Goal: Entertainment & Leisure: Browse casually

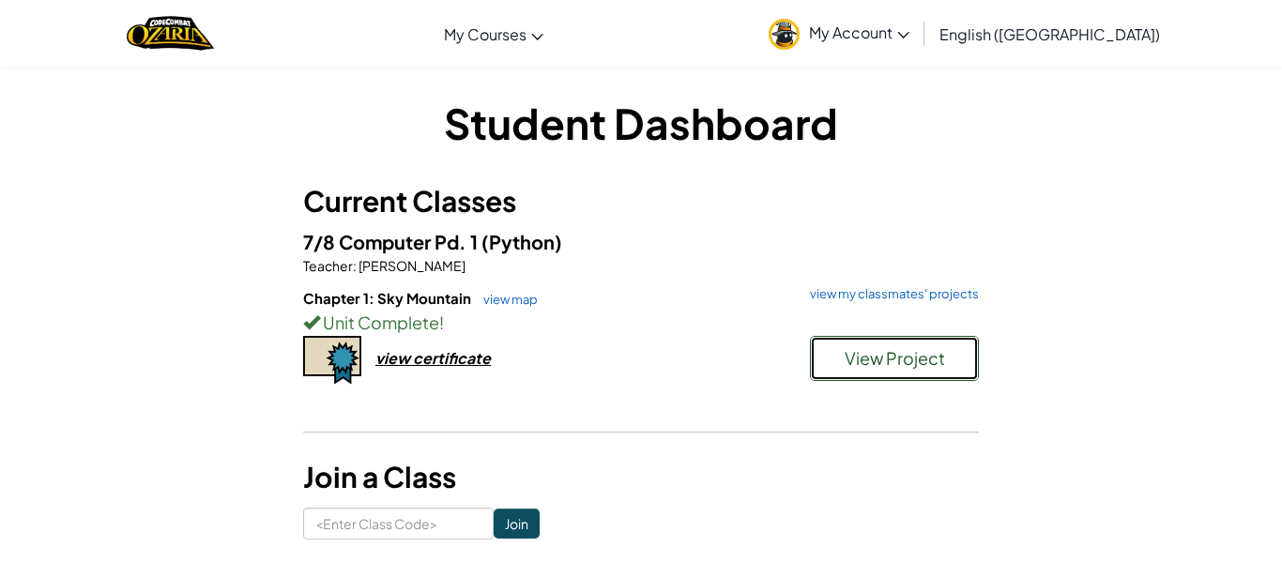
click at [873, 353] on span "View Project" at bounding box center [895, 358] width 100 height 22
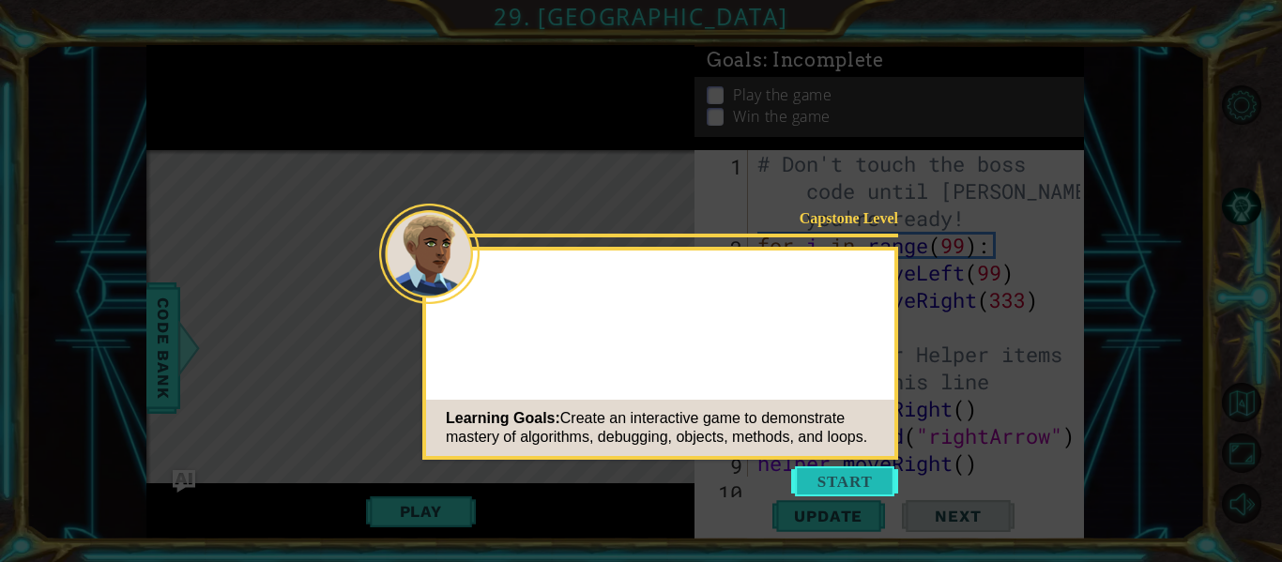
click at [842, 483] on button "Start" at bounding box center [844, 482] width 107 height 30
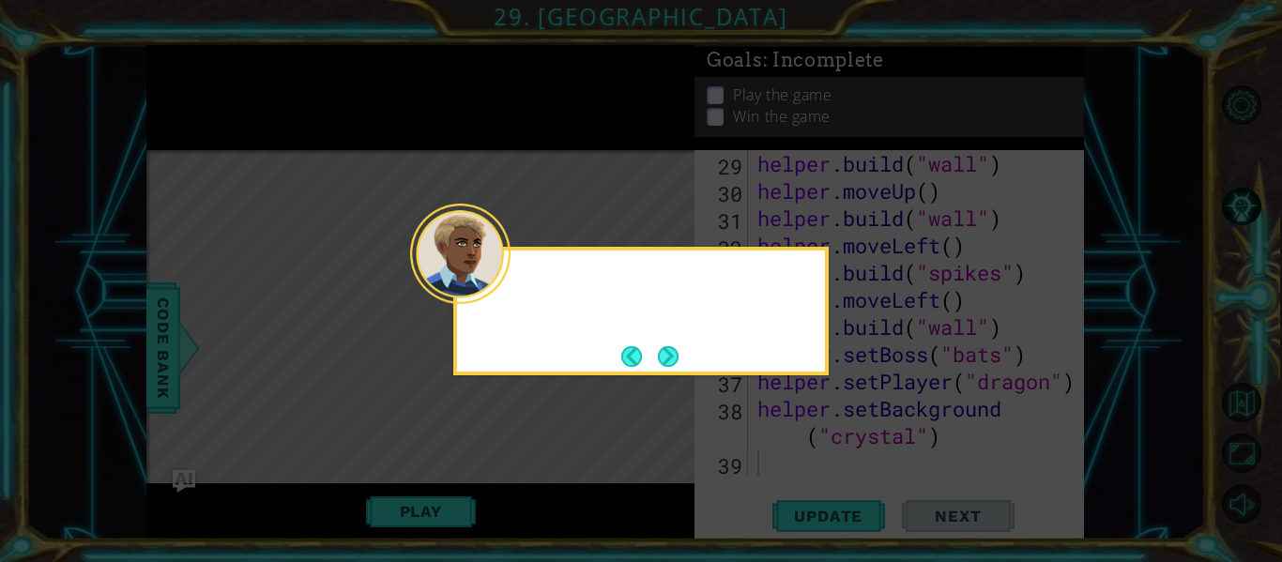
scroll to position [844, 0]
click at [676, 360] on button "Next" at bounding box center [668, 356] width 23 height 23
click at [676, 360] on button "Next" at bounding box center [668, 356] width 26 height 26
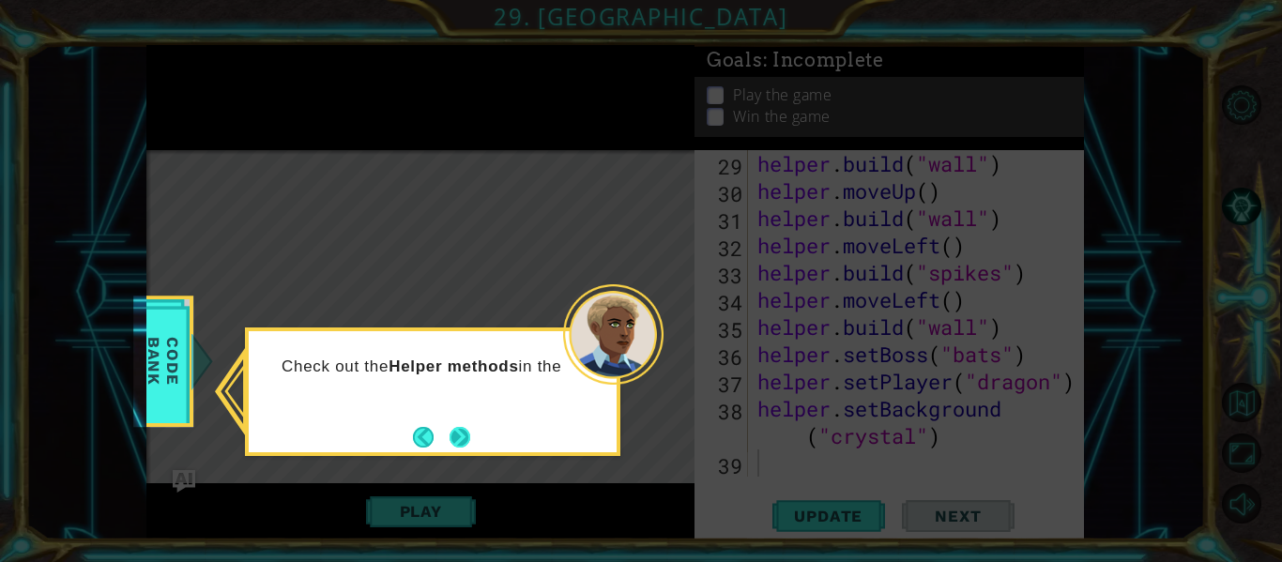
click at [467, 429] on button "Next" at bounding box center [459, 437] width 31 height 31
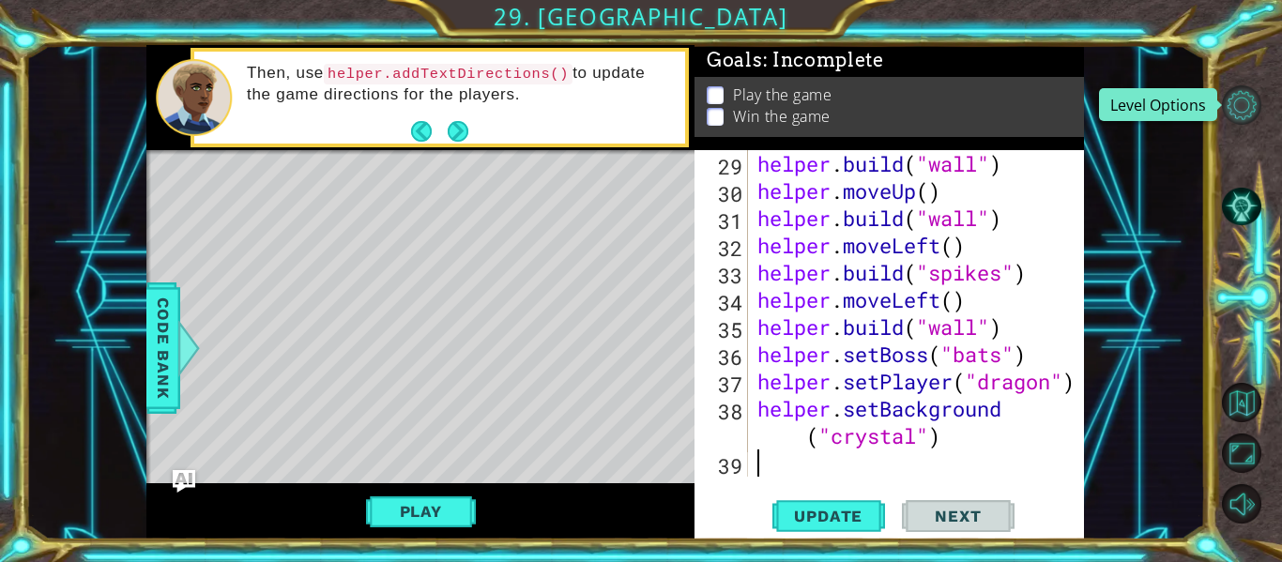
click at [1247, 92] on button "Level Options" at bounding box center [1241, 104] width 39 height 39
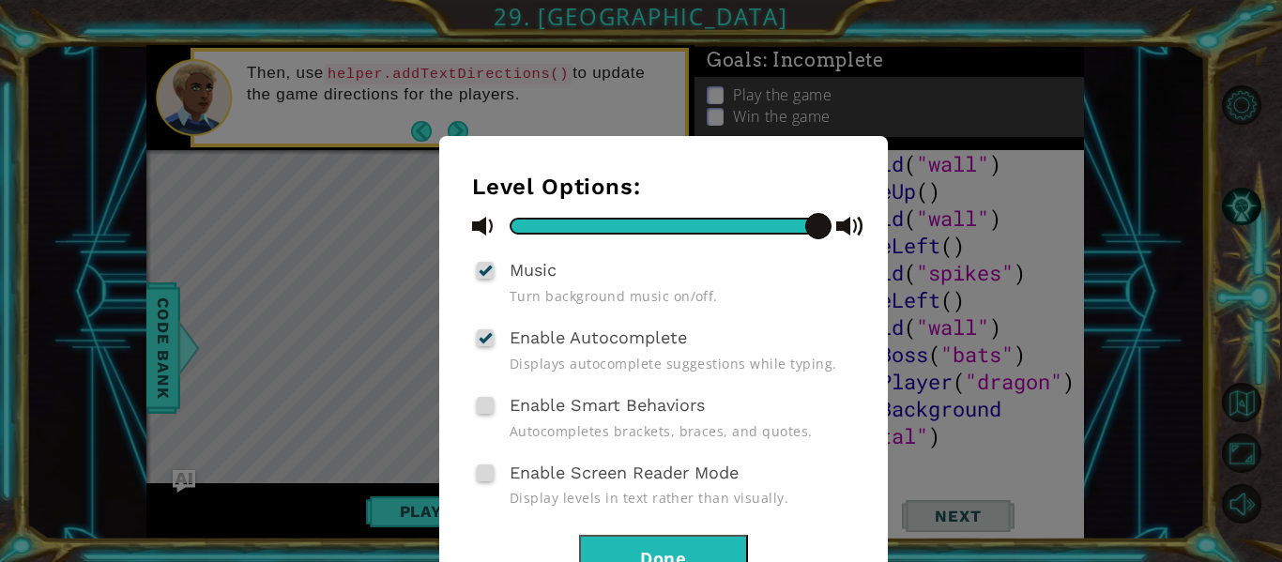
click at [916, 227] on div "Level Options: Music Turn background music on/off. Enable Autocomplete Displays…" at bounding box center [641, 281] width 1282 height 562
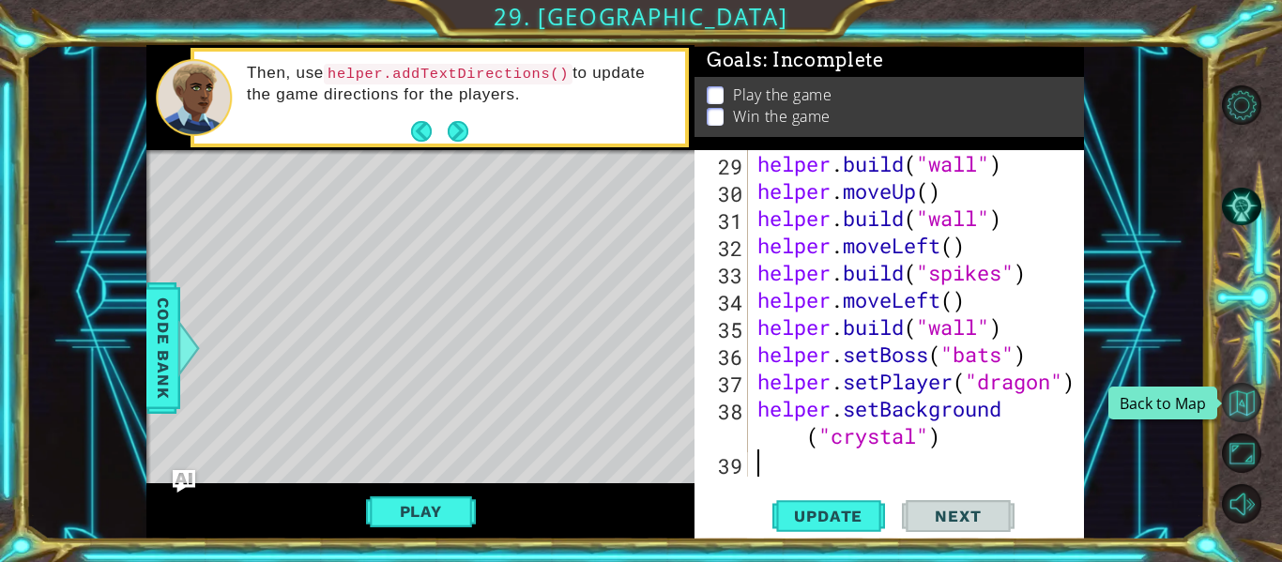
click at [1245, 410] on button "Back to Map" at bounding box center [1241, 402] width 39 height 39
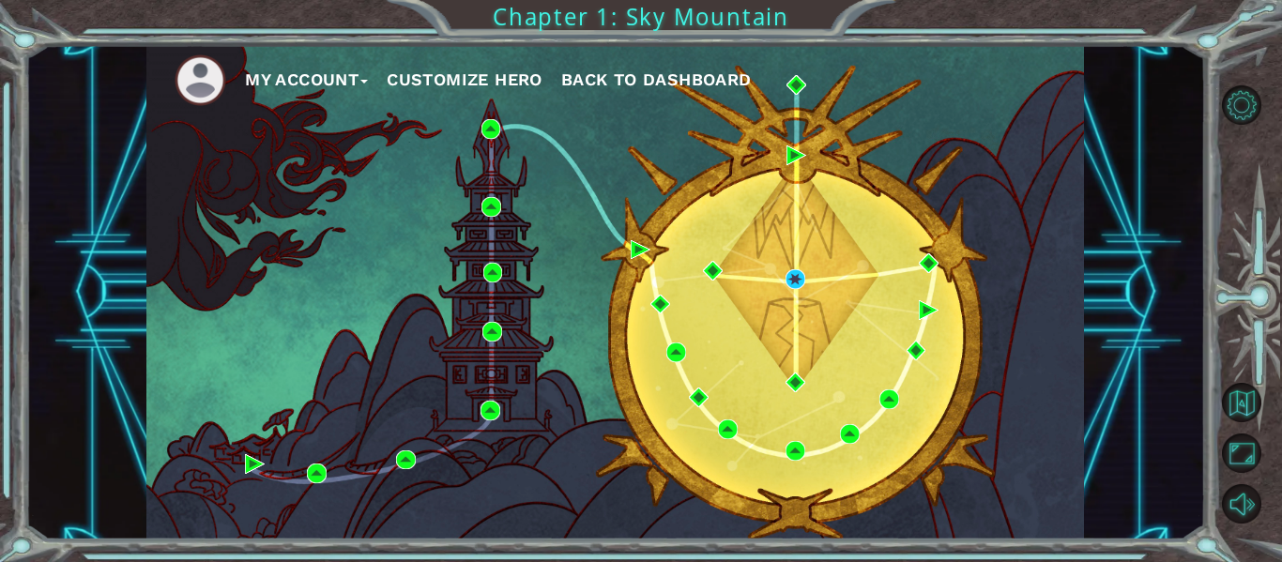
click at [330, 79] on button "My Account" at bounding box center [306, 80] width 123 height 28
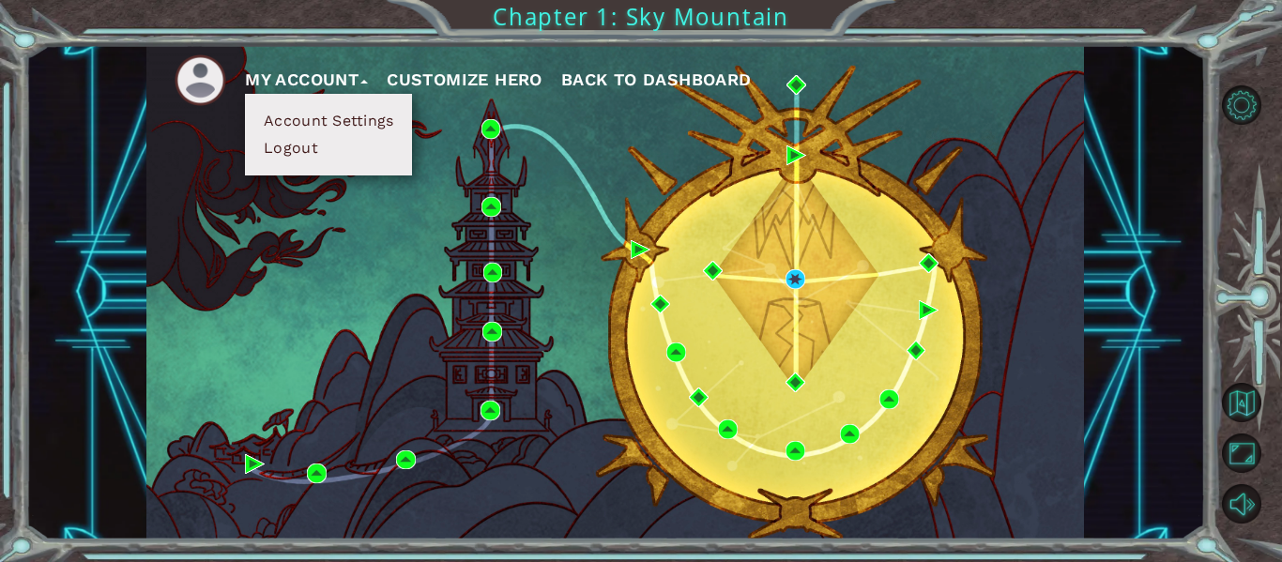
click at [330, 79] on button "My Account" at bounding box center [306, 80] width 123 height 28
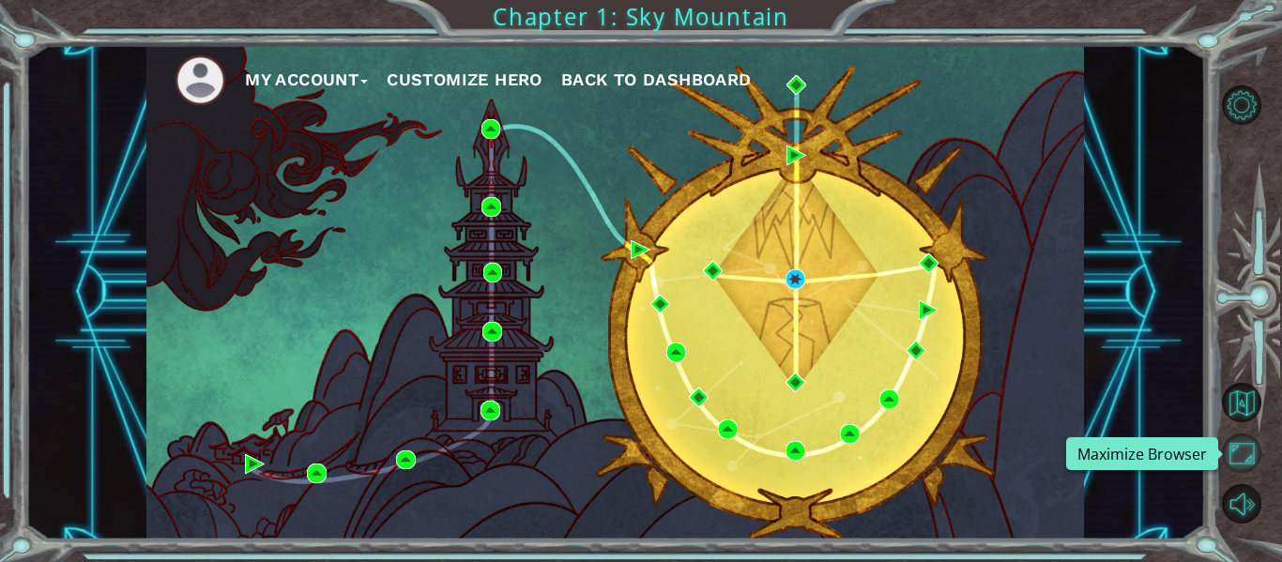
click at [1237, 456] on button "Maximize Browser" at bounding box center [1241, 453] width 39 height 39
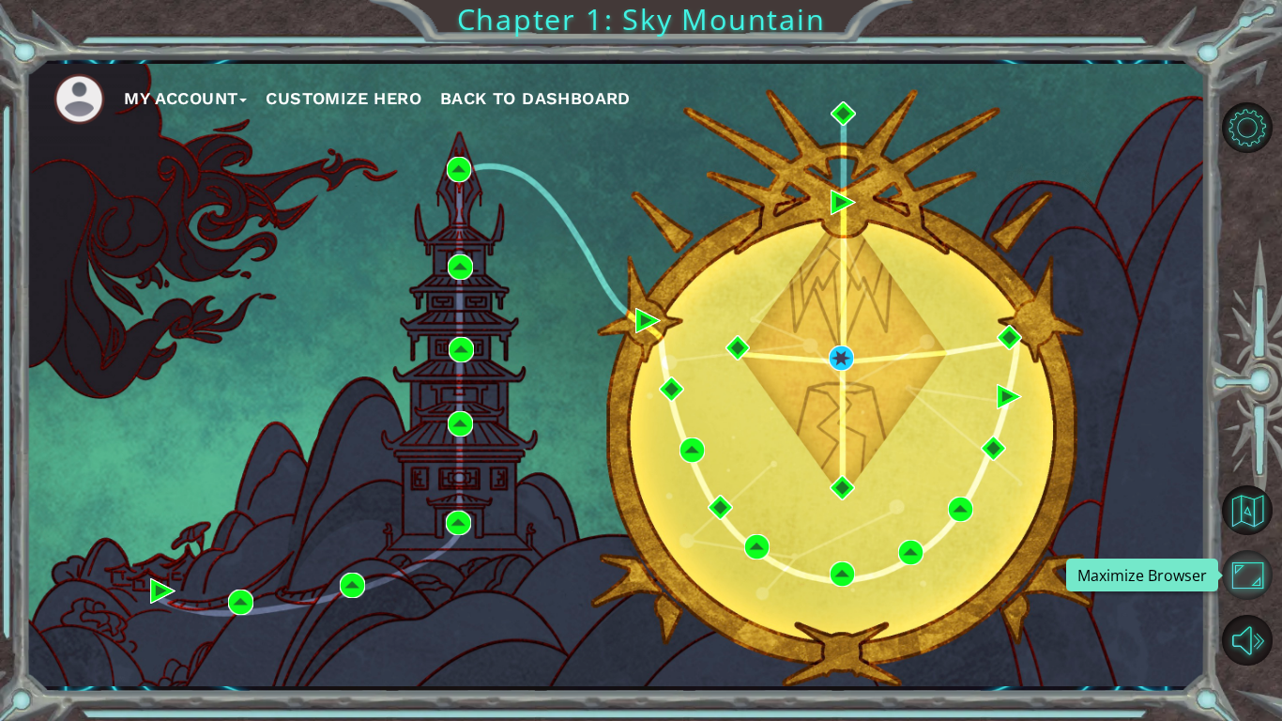
click at [1243, 561] on button "Maximize Browser" at bounding box center [1247, 575] width 51 height 51
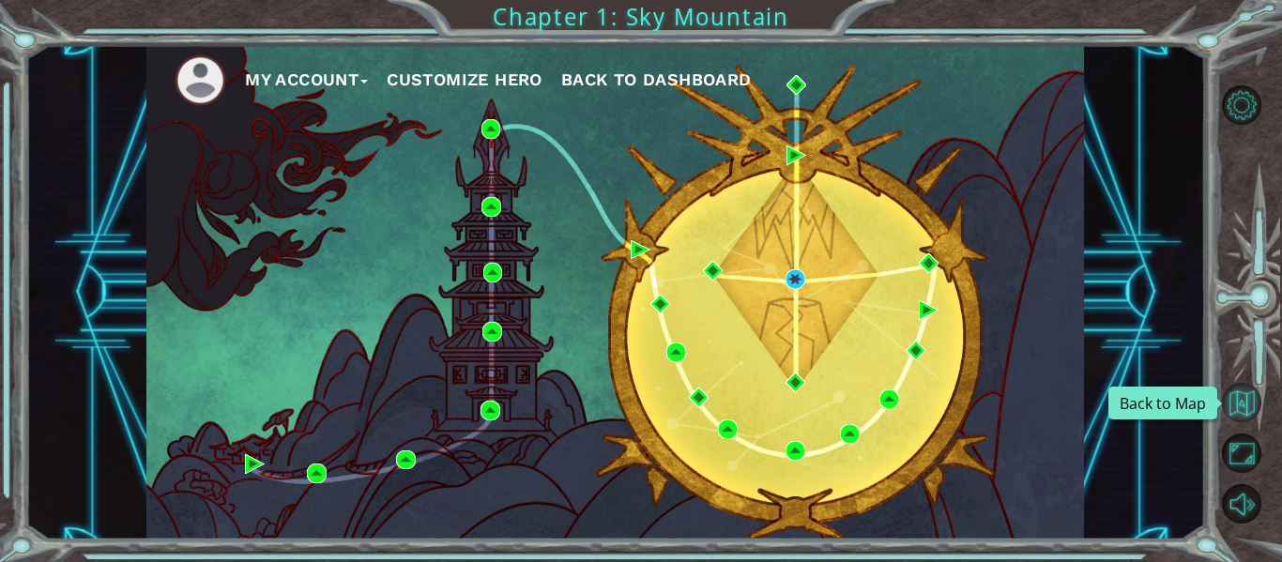
click at [1238, 412] on button "Back to Map" at bounding box center [1241, 402] width 39 height 39
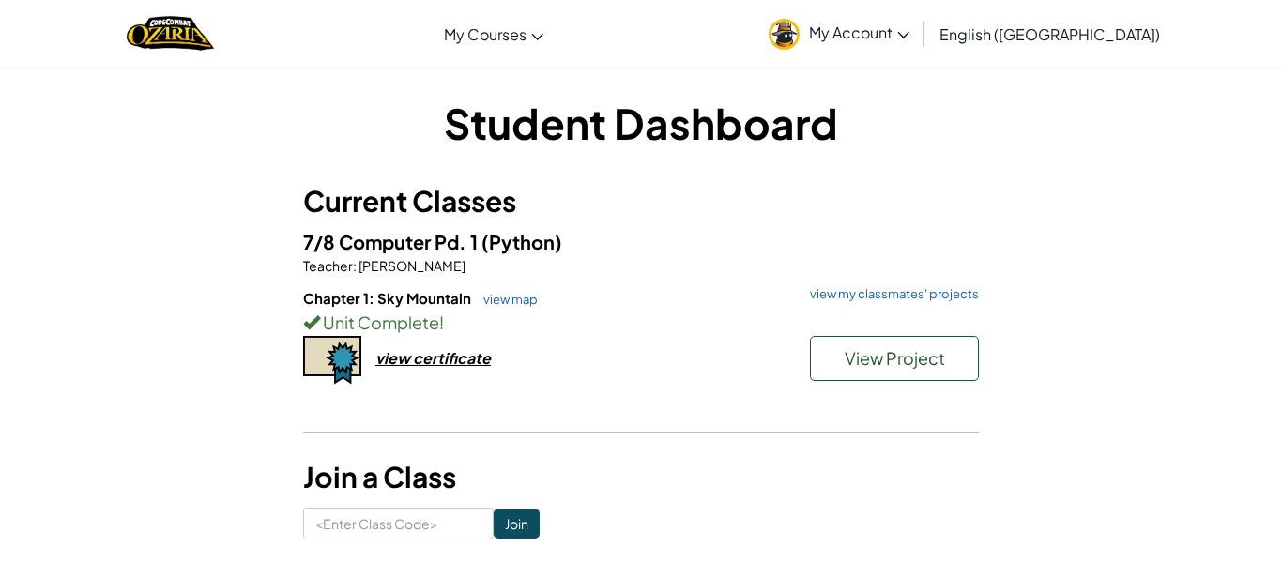
click at [1279, 236] on div "Student Dashboard Current Classes 7/8 Computer Pd. 1 (Python) Teacher : [PERSON…" at bounding box center [641, 317] width 1282 height 502
click at [177, 43] on img "Home" at bounding box center [170, 33] width 87 height 38
click at [865, 298] on link "view my classmates' projects" at bounding box center [890, 294] width 178 height 12
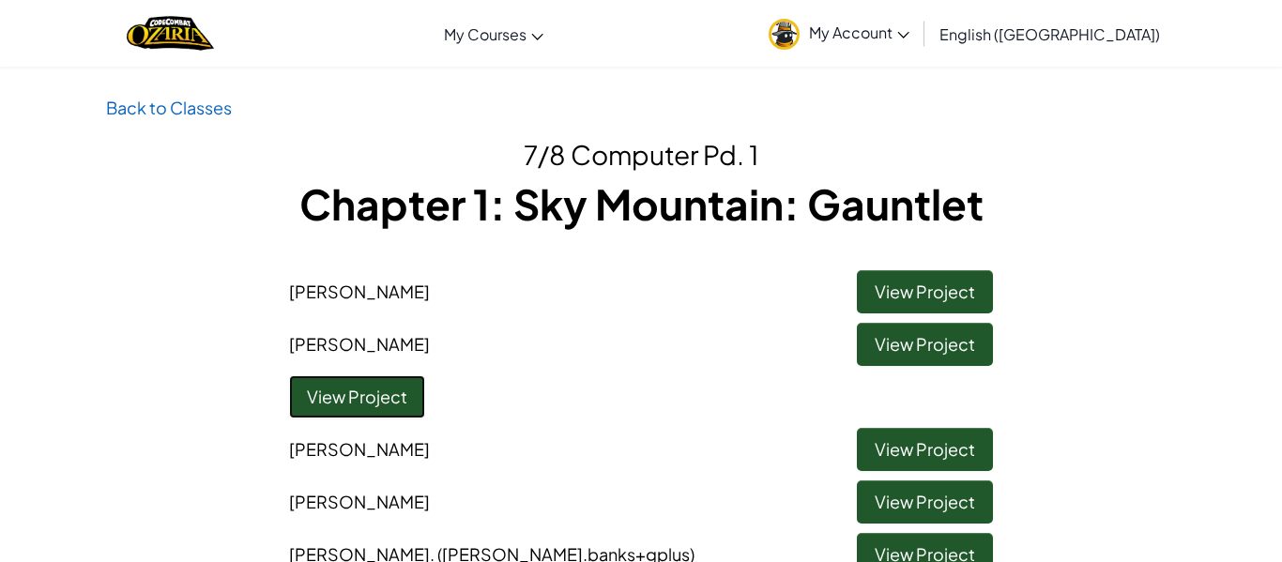
click at [402, 383] on link "View Project" at bounding box center [357, 397] width 136 height 43
click at [922, 289] on link "View Project" at bounding box center [925, 291] width 136 height 43
click at [871, 450] on link "View Project" at bounding box center [925, 449] width 136 height 43
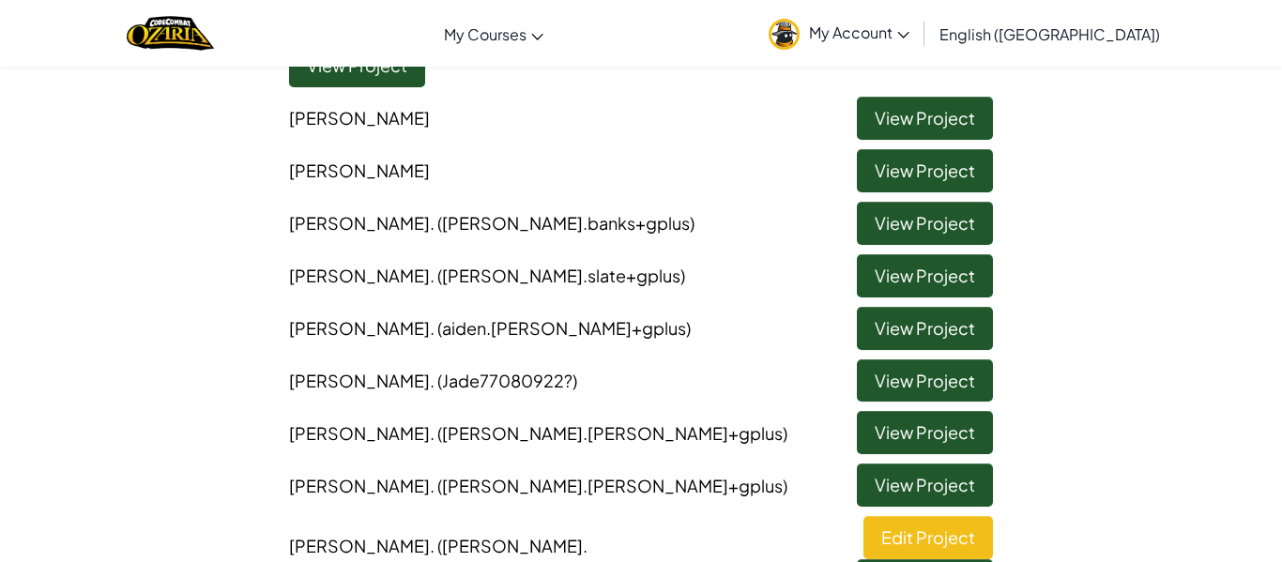
scroll to position [334, 0]
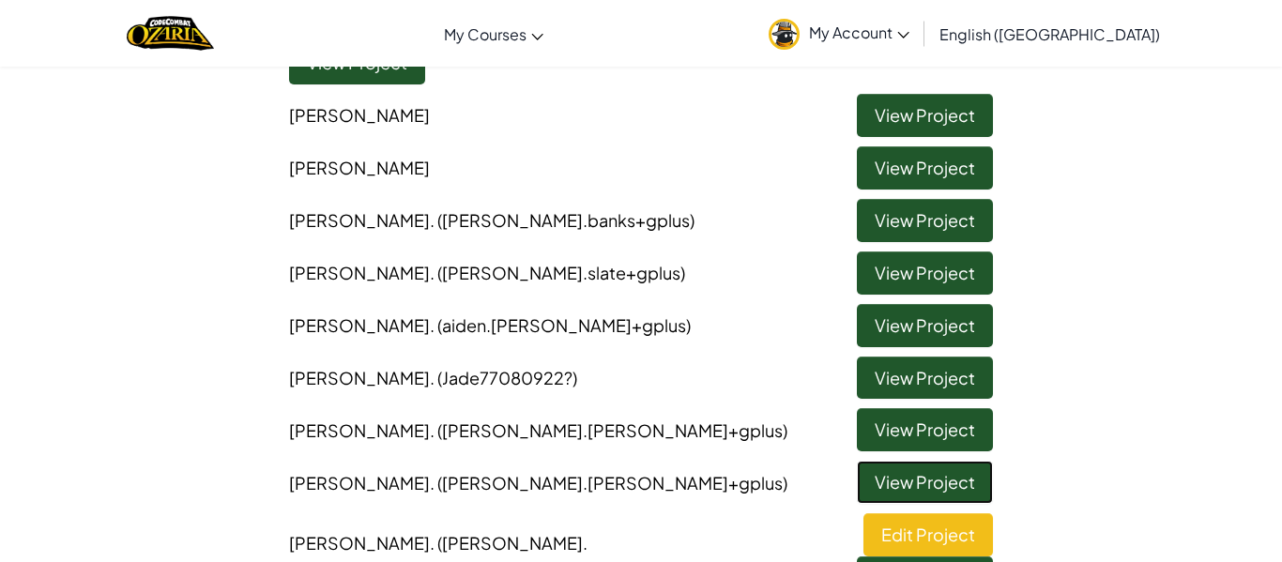
click at [958, 476] on link "View Project" at bounding box center [925, 482] width 136 height 43
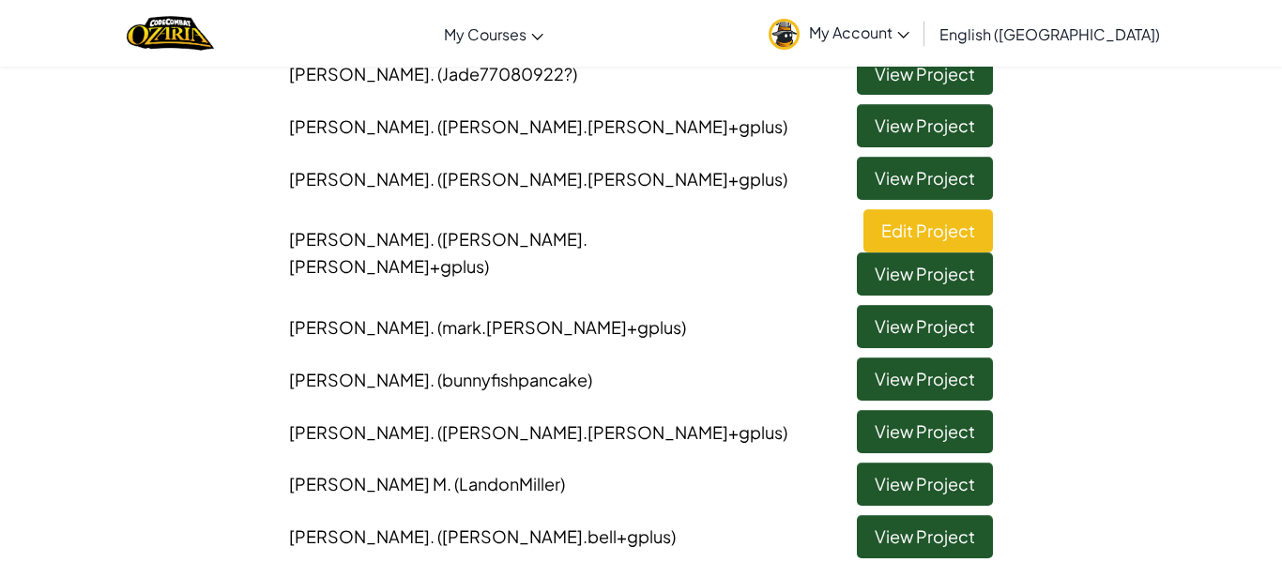
scroll to position [628, 0]
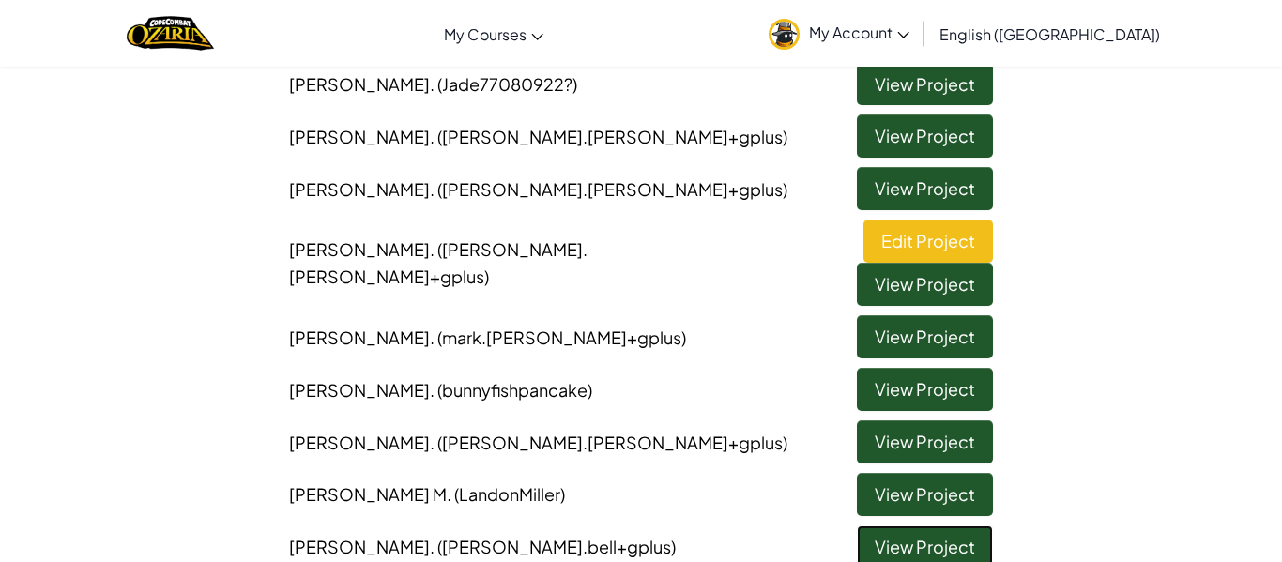
click at [897, 526] on link "View Project" at bounding box center [925, 547] width 136 height 43
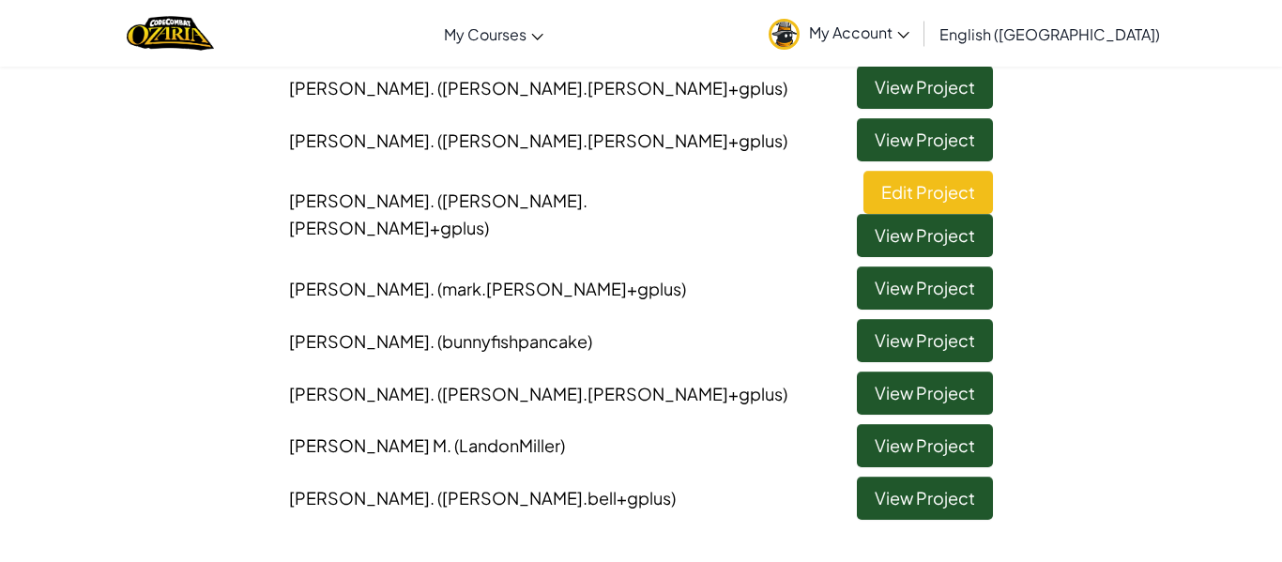
scroll to position [666, 0]
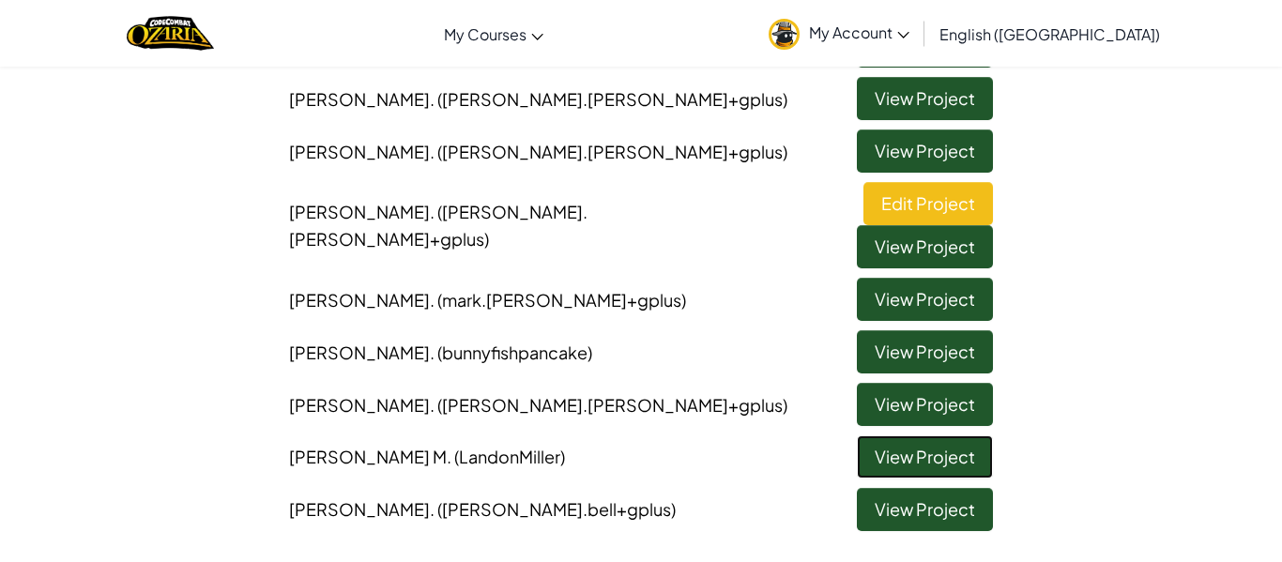
click at [875, 436] on link "View Project" at bounding box center [925, 457] width 136 height 43
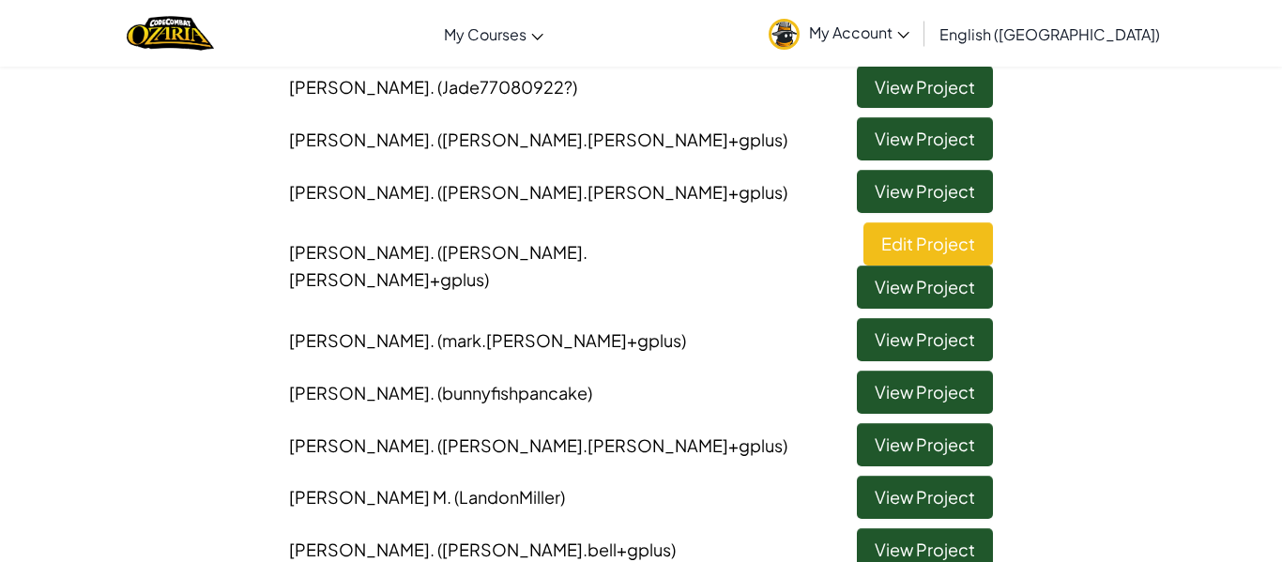
scroll to position [637, 0]
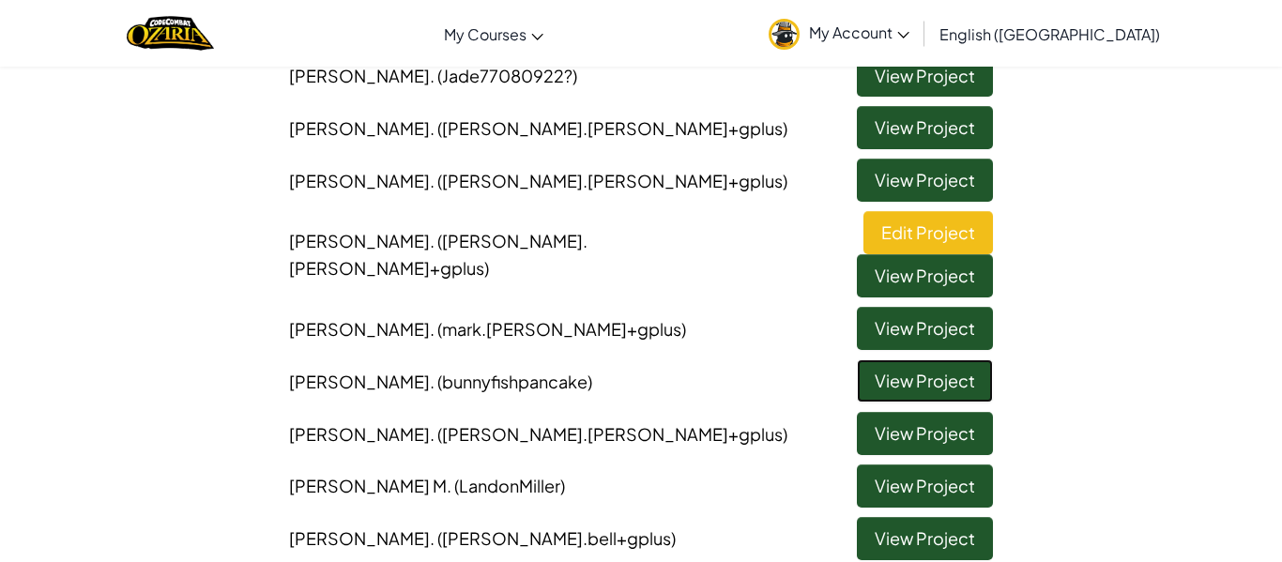
click at [952, 360] on link "View Project" at bounding box center [925, 381] width 136 height 43
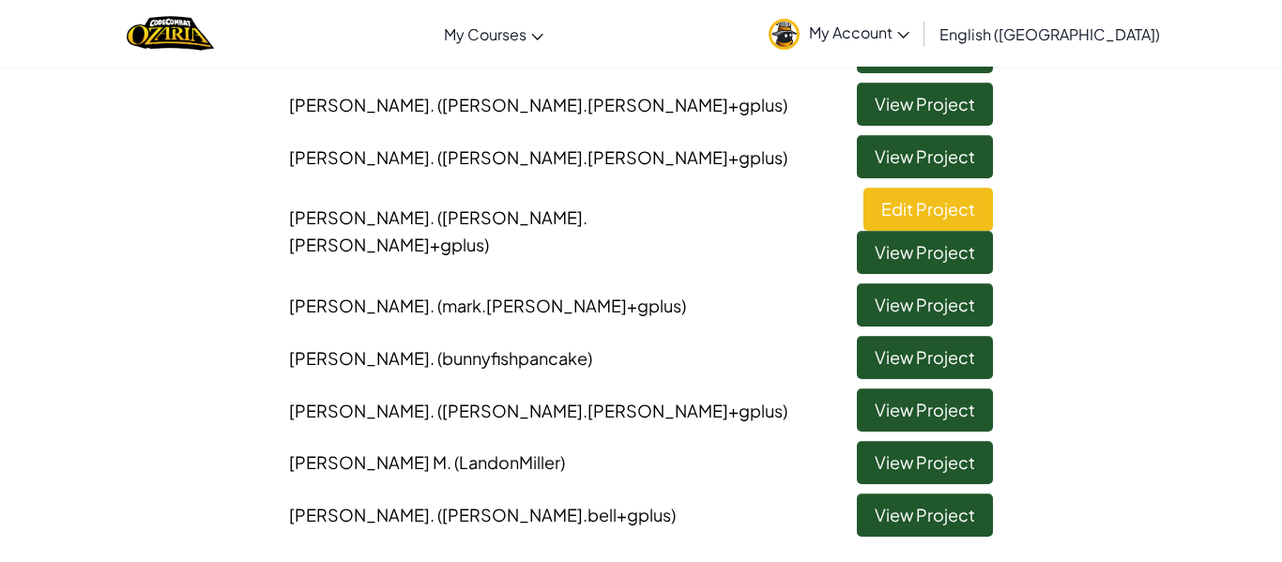
scroll to position [612, 0]
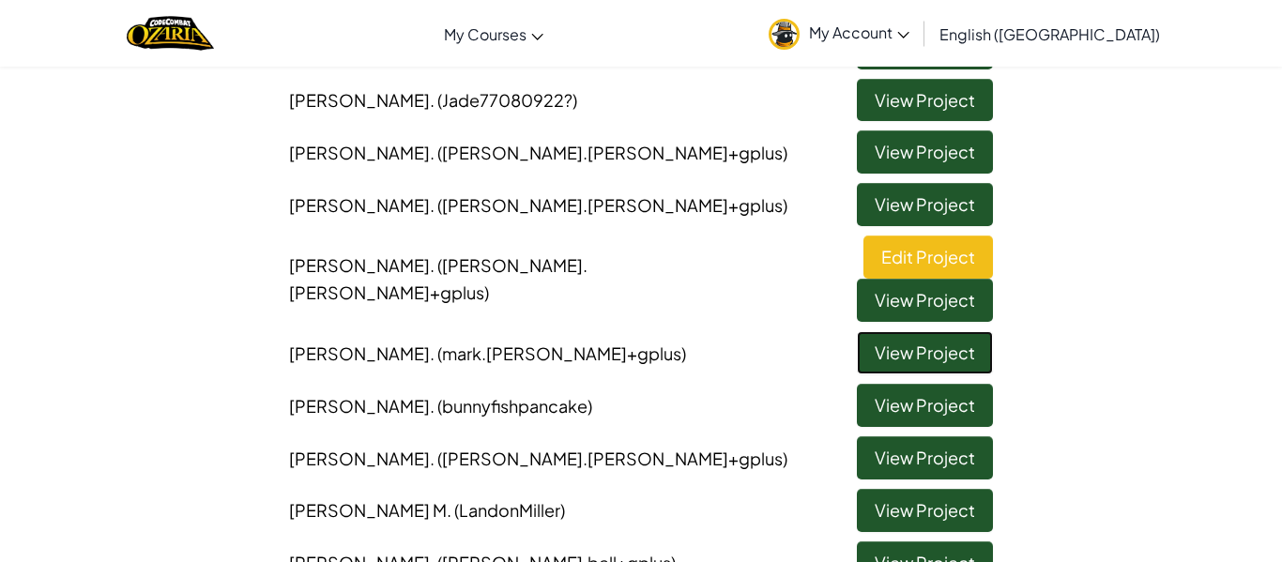
click at [974, 331] on link "View Project" at bounding box center [925, 352] width 136 height 43
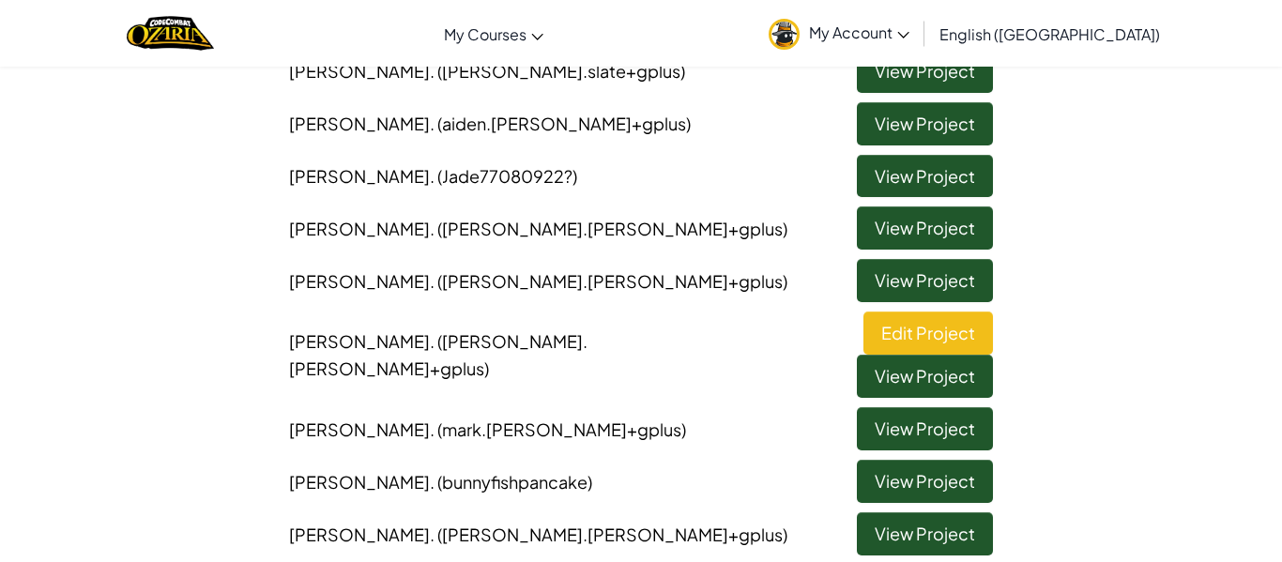
scroll to position [532, 0]
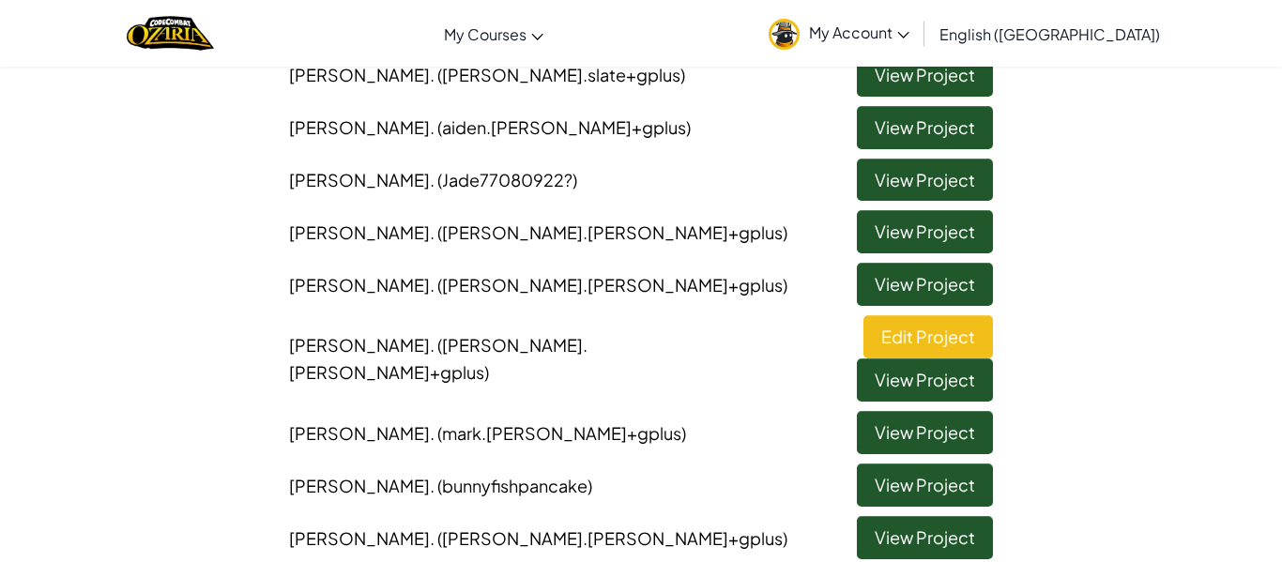
click at [1206, 263] on div "Back to Classes 7/8 Computer Pd. 1 Chapter 1: Sky Mountain: Gauntlet [PERSON_NA…" at bounding box center [641, 118] width 1282 height 1112
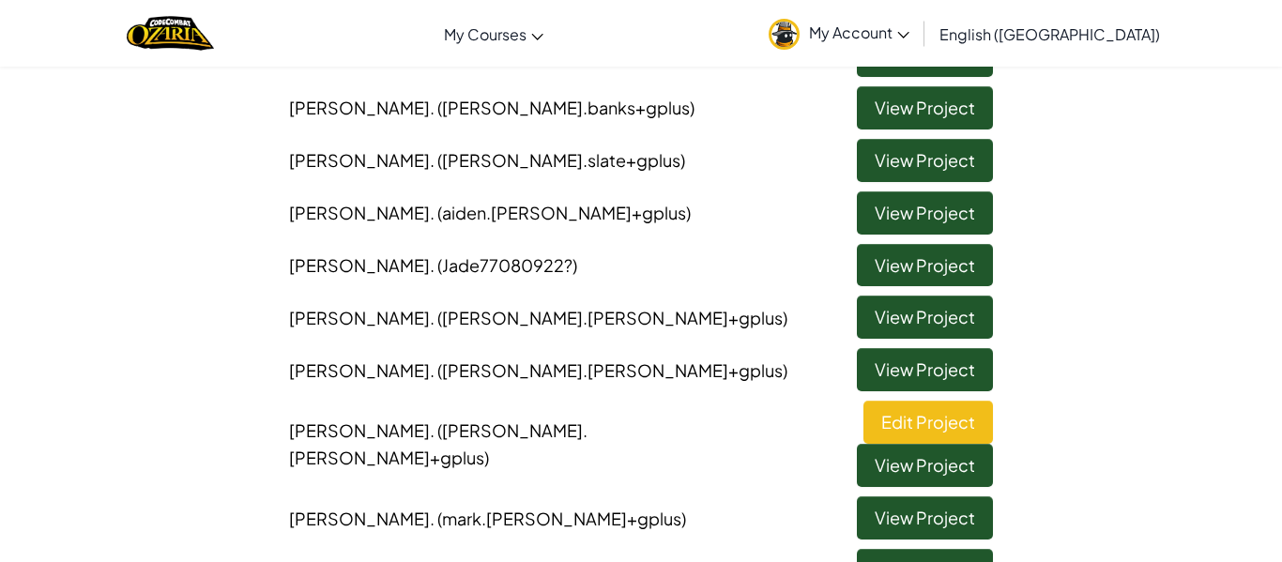
scroll to position [451, 0]
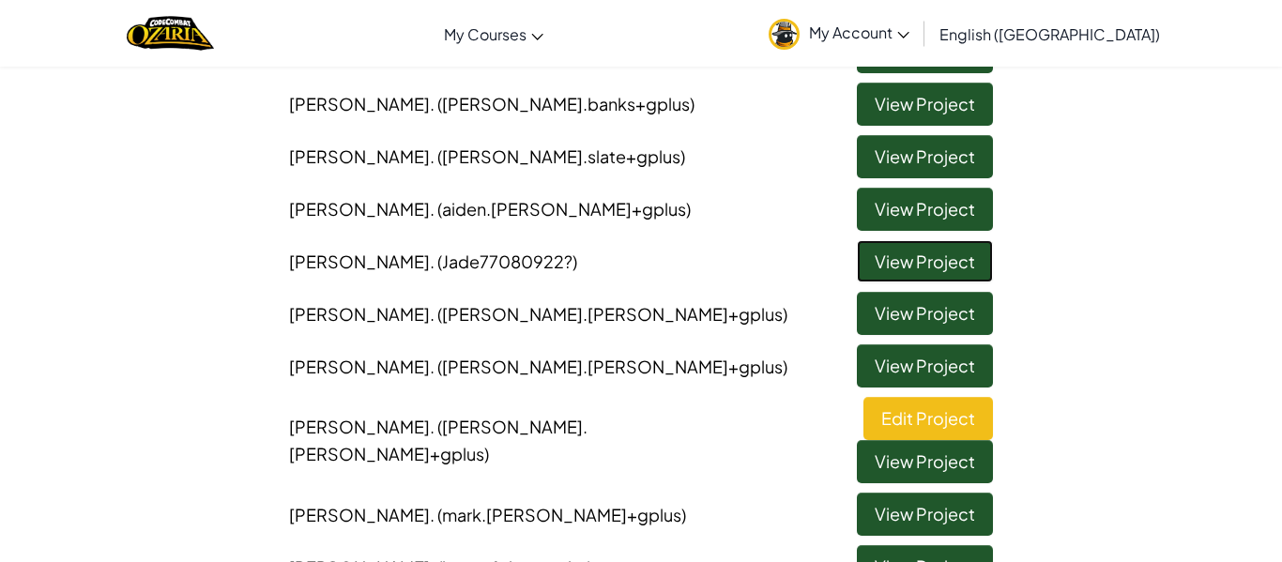
click at [951, 268] on link "View Project" at bounding box center [925, 261] width 136 height 43
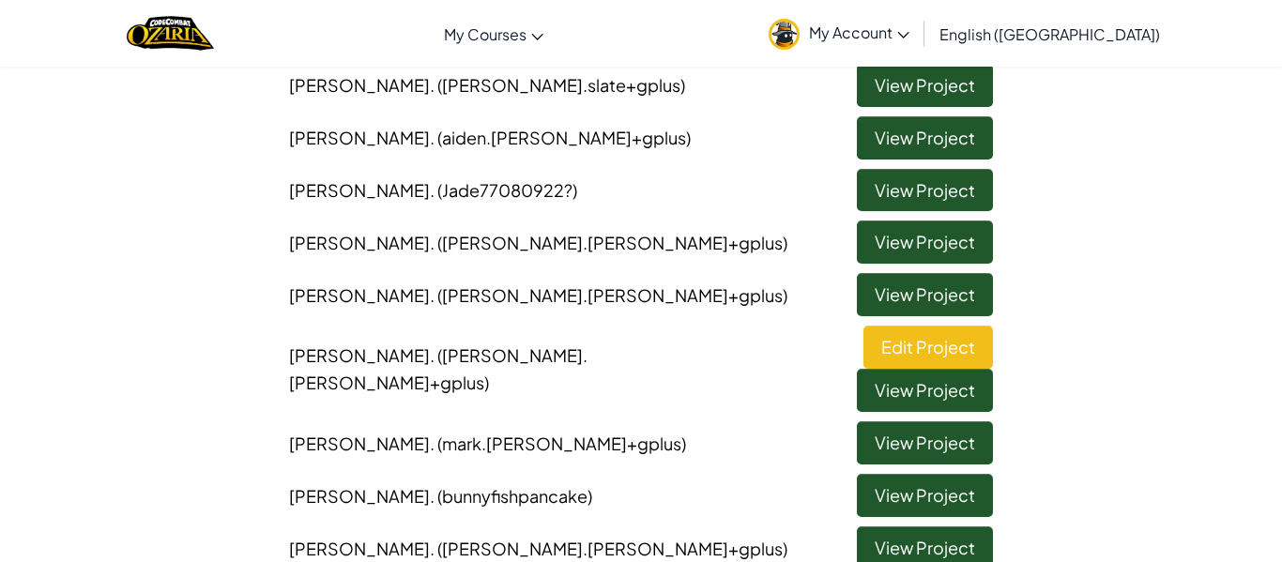
scroll to position [518, 0]
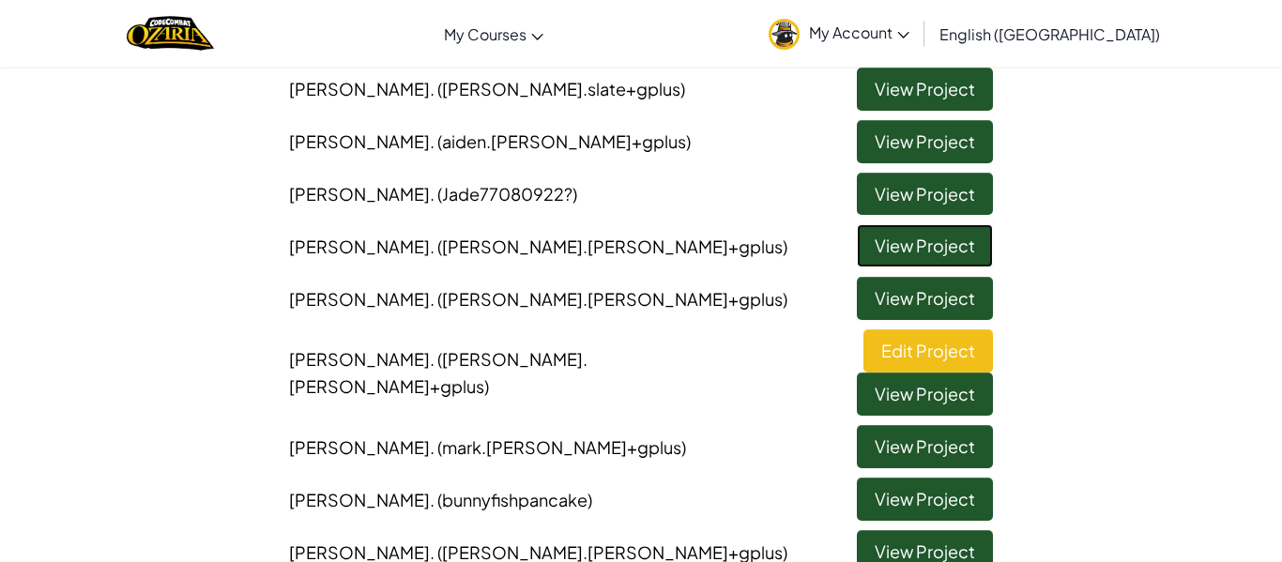
click at [967, 232] on link "View Project" at bounding box center [925, 245] width 136 height 43
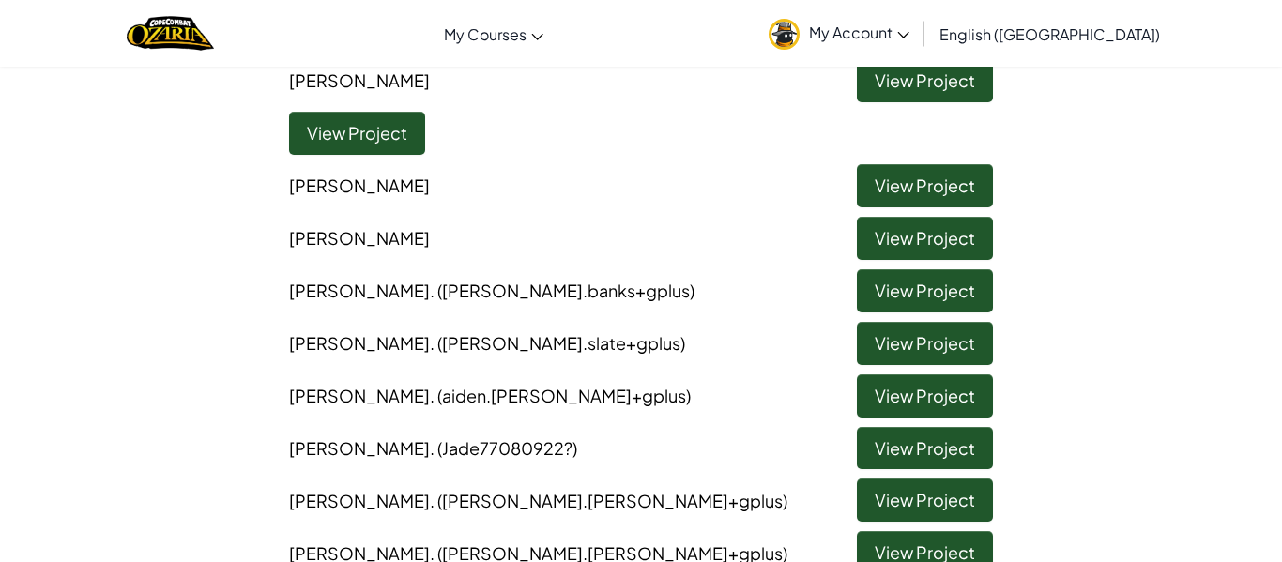
scroll to position [268, 0]
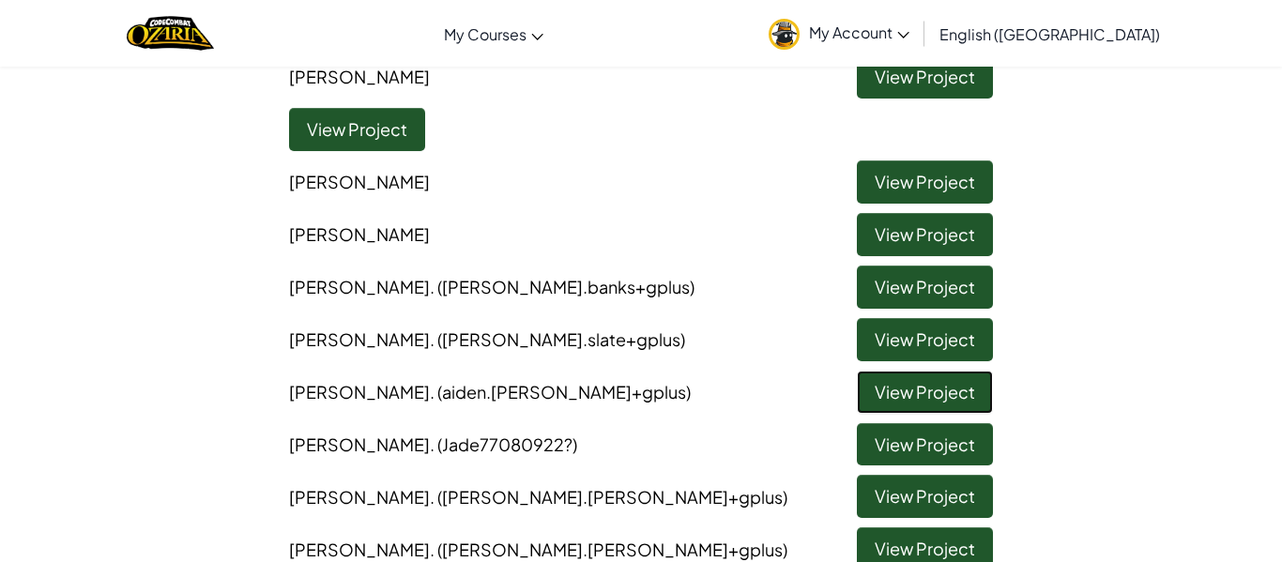
click at [971, 381] on link "View Project" at bounding box center [925, 392] width 136 height 43
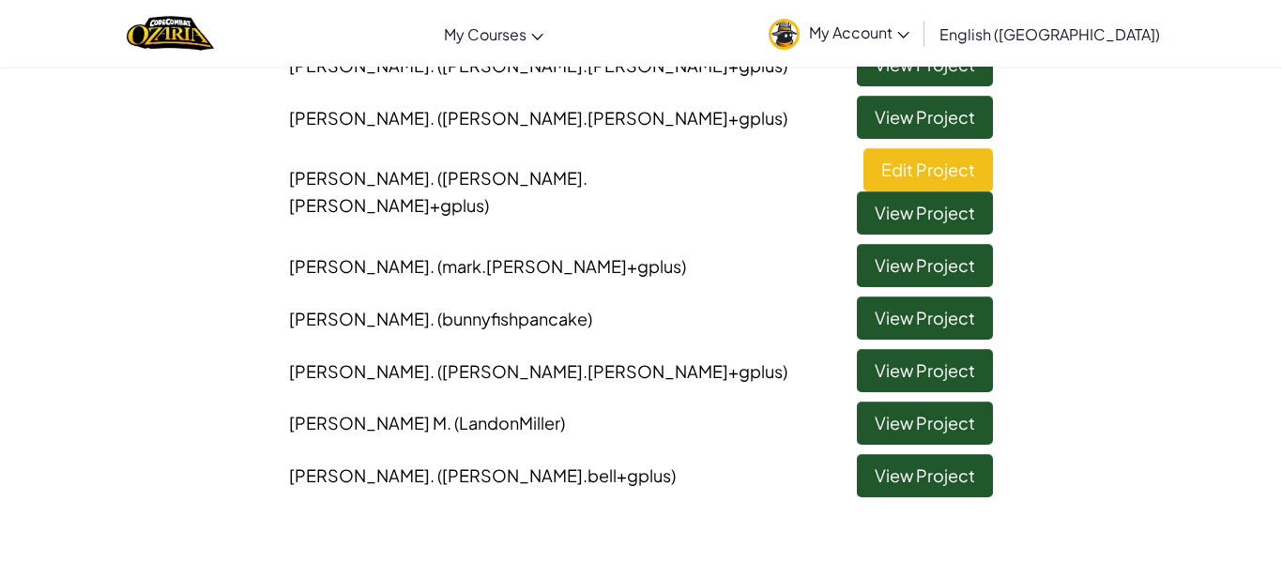
scroll to position [703, 0]
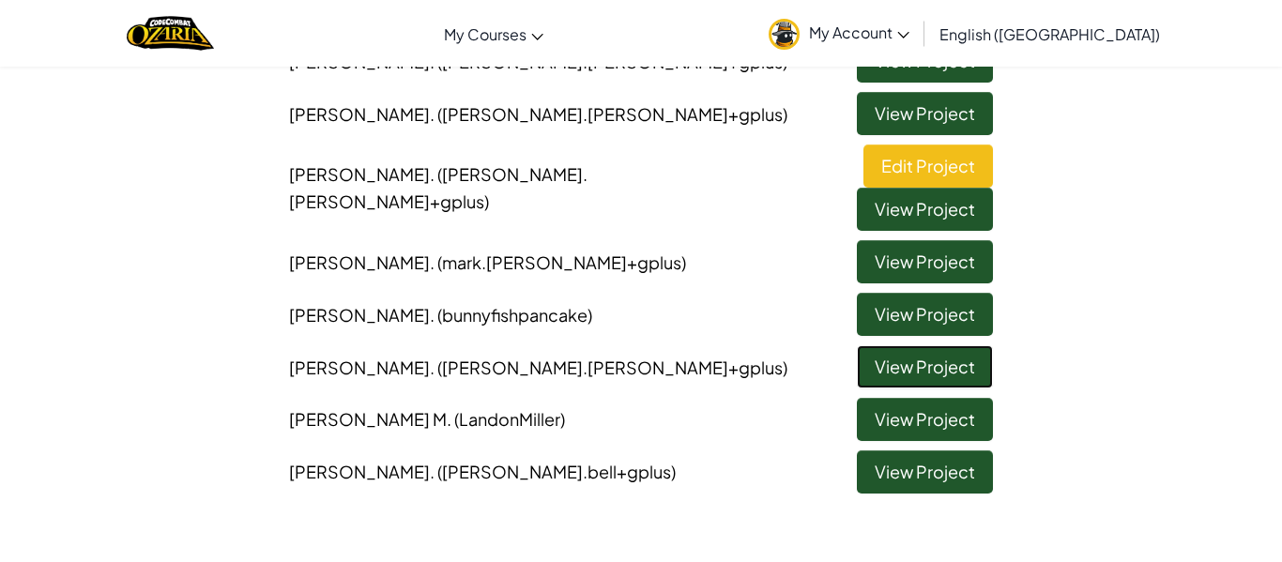
click at [897, 345] on link "View Project" at bounding box center [925, 366] width 136 height 43
